Goal: Information Seeking & Learning: Learn about a topic

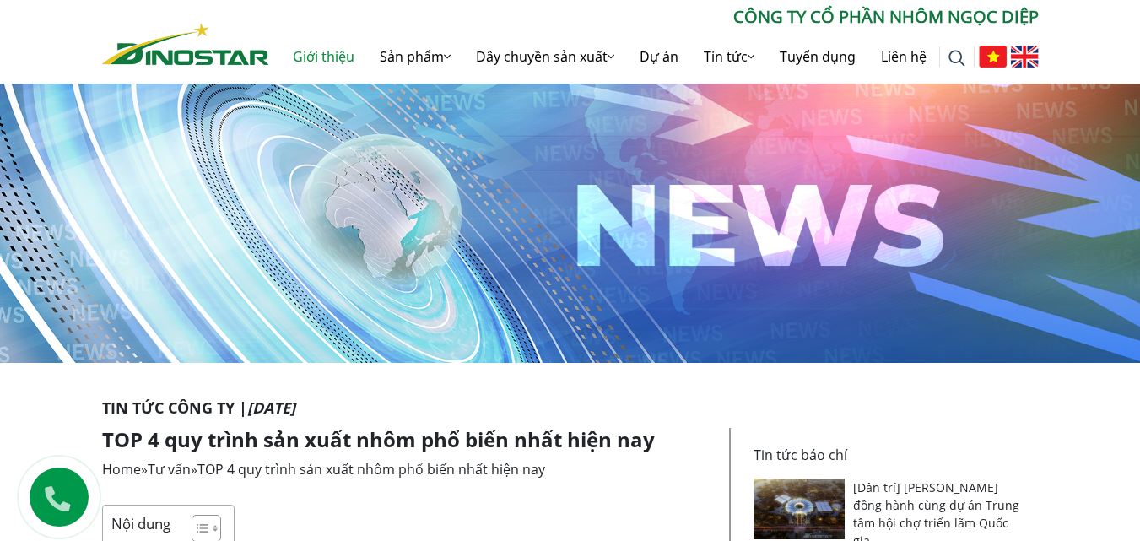
click at [321, 53] on link "Giới thiệu" at bounding box center [323, 57] width 87 height 54
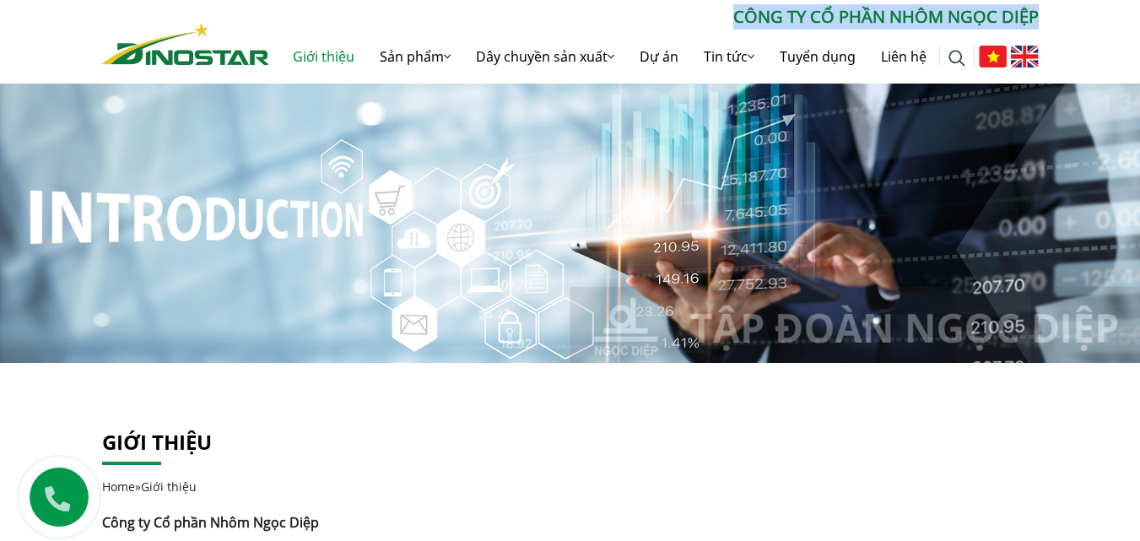
drag, startPoint x: 748, startPoint y: 14, endPoint x: 1050, endPoint y: 20, distance: 302.0
click at [1048, 24] on div "Tìm kiếm cho: ******** CÔNG TY CỔ PHẦN NHÔM NGỌC DIỆP Giới thiệu Sản phẩm Sản p…" at bounding box center [570, 43] width 962 height 79
copy p "CÔNG TY CỔ PHẦN NHÔM NGỌC DIỆP"
